Goal: Information Seeking & Learning: Find specific fact

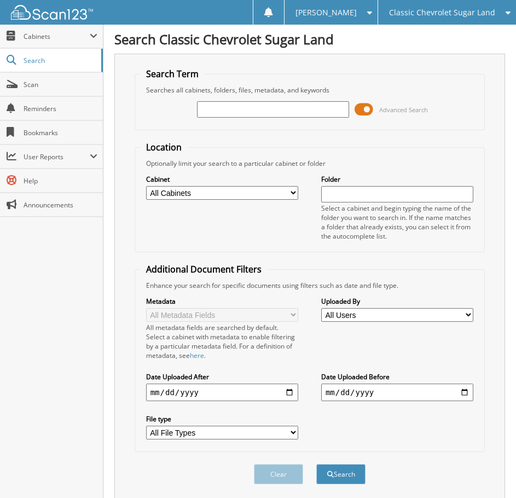
click at [310, 114] on input "text" at bounding box center [273, 109] width 152 height 16
type input "[DEMOGRAPHIC_DATA]"
click at [316, 464] on button "Search" at bounding box center [340, 474] width 49 height 20
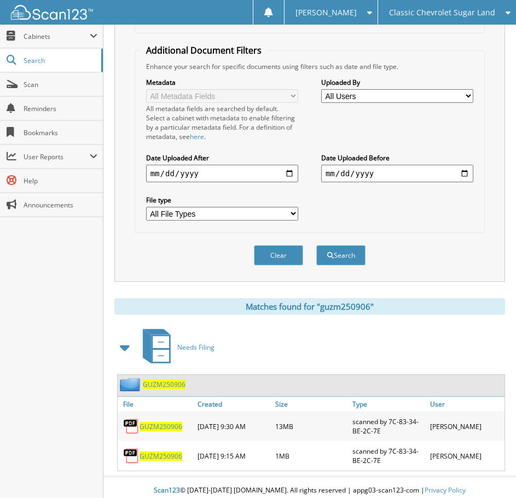
scroll to position [225, 0]
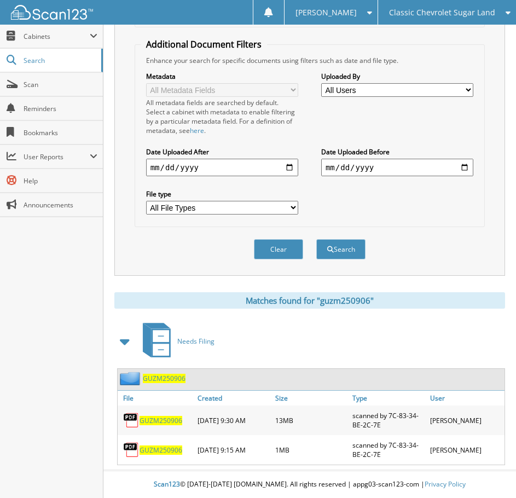
click at [156, 418] on span "GUZM250906" at bounding box center [160, 420] width 43 height 9
